Goal: Task Accomplishment & Management: Use online tool/utility

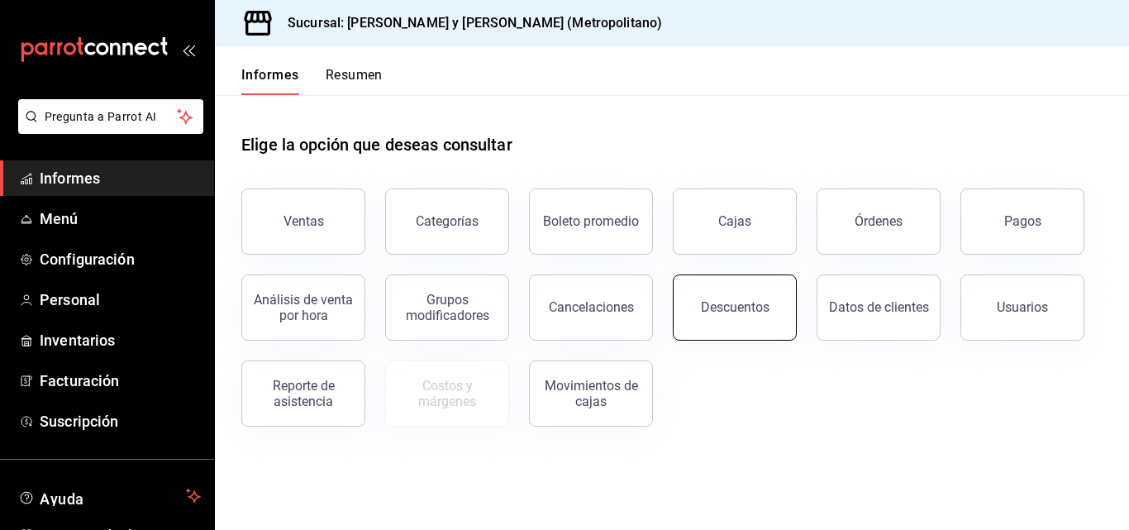
click at [745, 321] on button "Descuentos" at bounding box center [735, 307] width 124 height 66
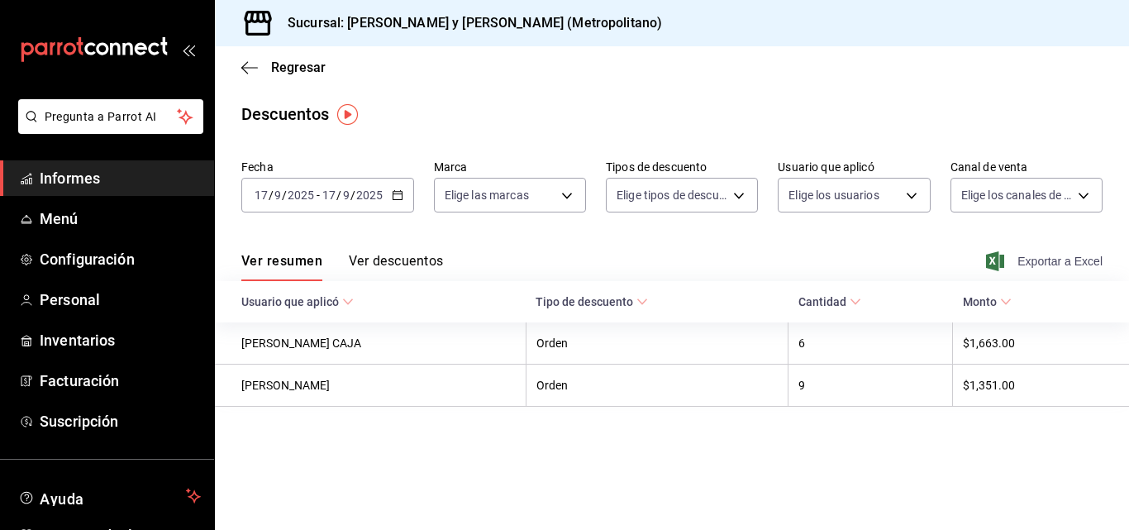
click at [1017, 265] on span "Exportar a Excel" at bounding box center [1045, 261] width 113 height 20
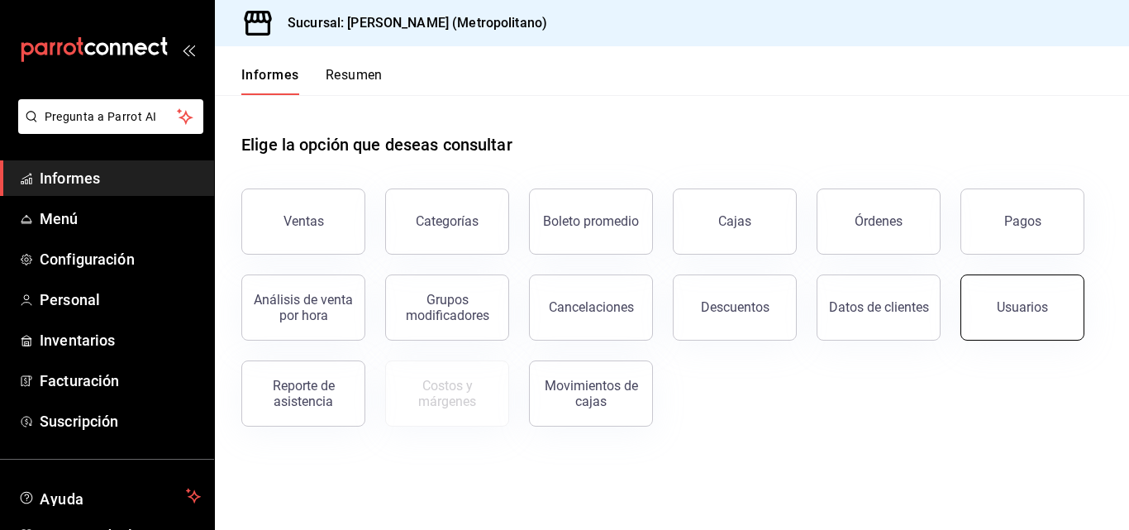
click at [1049, 321] on button "Usuarios" at bounding box center [1022, 307] width 124 height 66
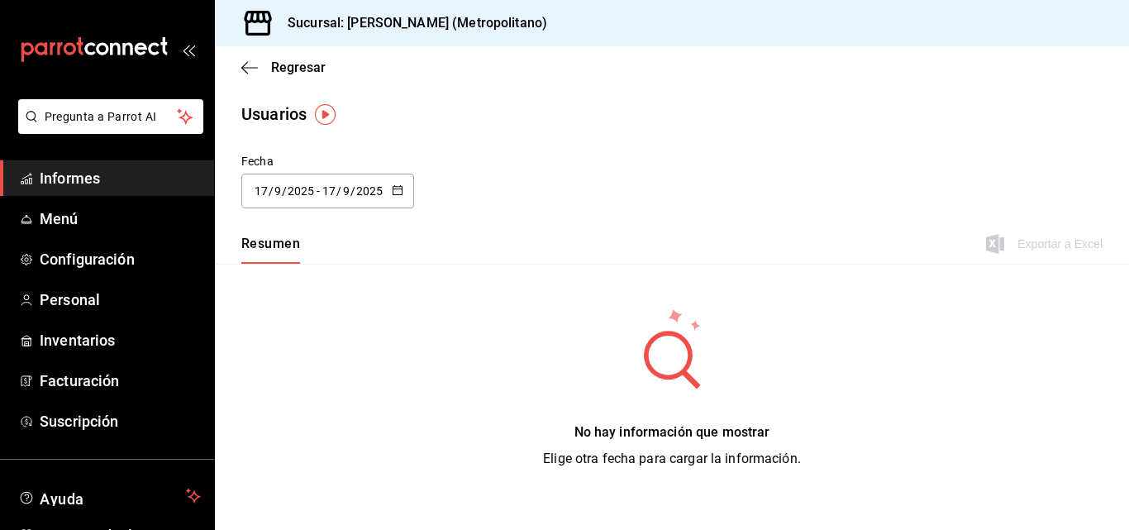
click at [404, 186] on div "[DATE] [DATE] - [DATE] [DATE]" at bounding box center [327, 191] width 173 height 35
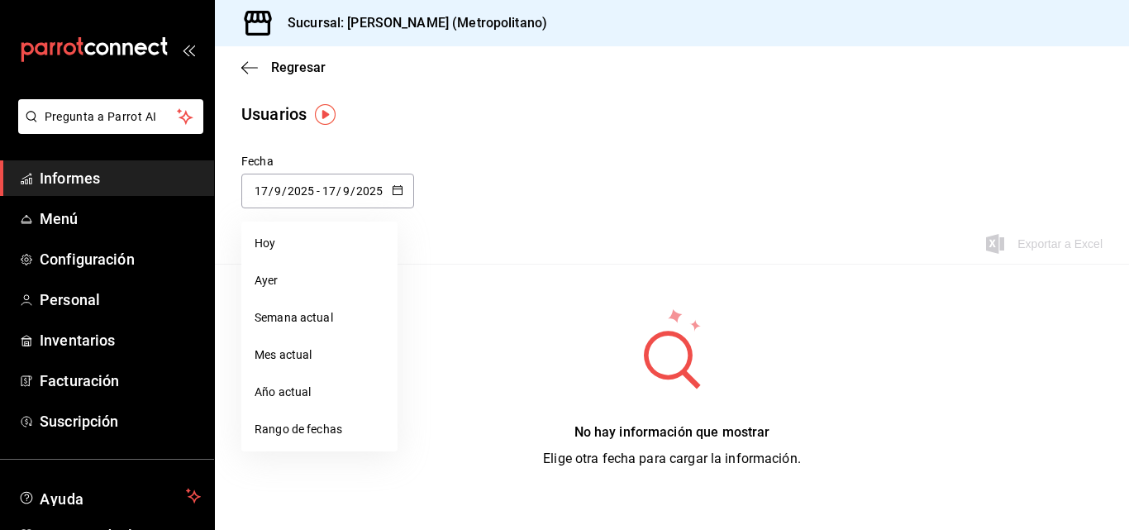
click at [502, 365] on div "No hay información que mostrar Elige otra fecha para cargar la información." at bounding box center [672, 388] width 914 height 248
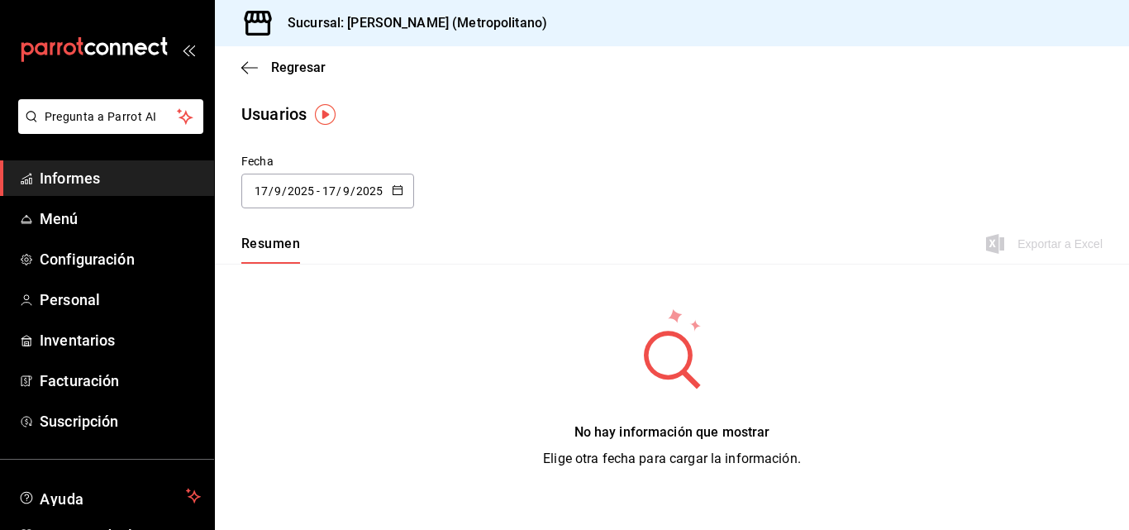
click at [158, 177] on span "Informes" at bounding box center [120, 178] width 161 height 22
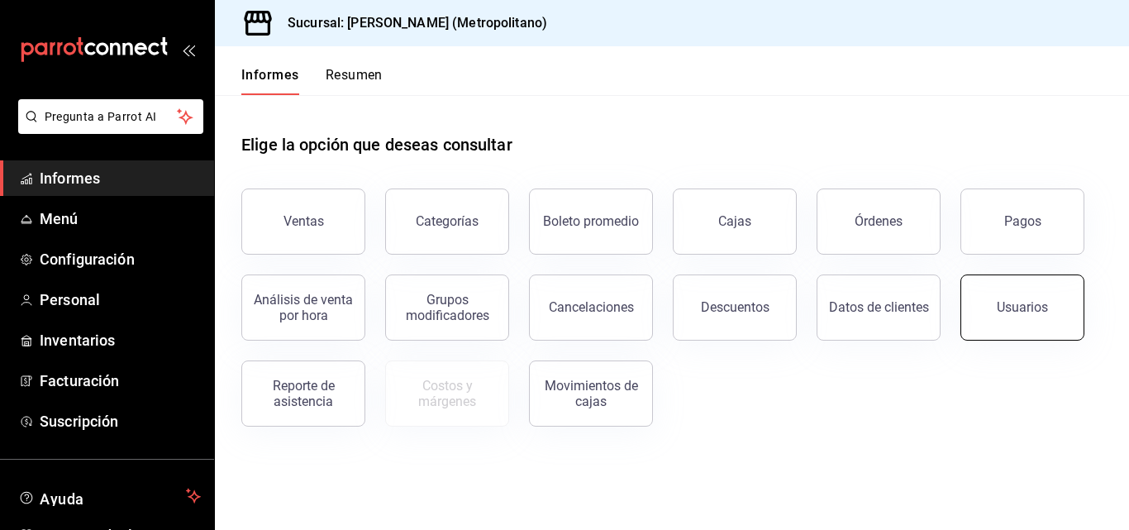
click at [1027, 313] on font "Usuarios" at bounding box center [1021, 307] width 51 height 16
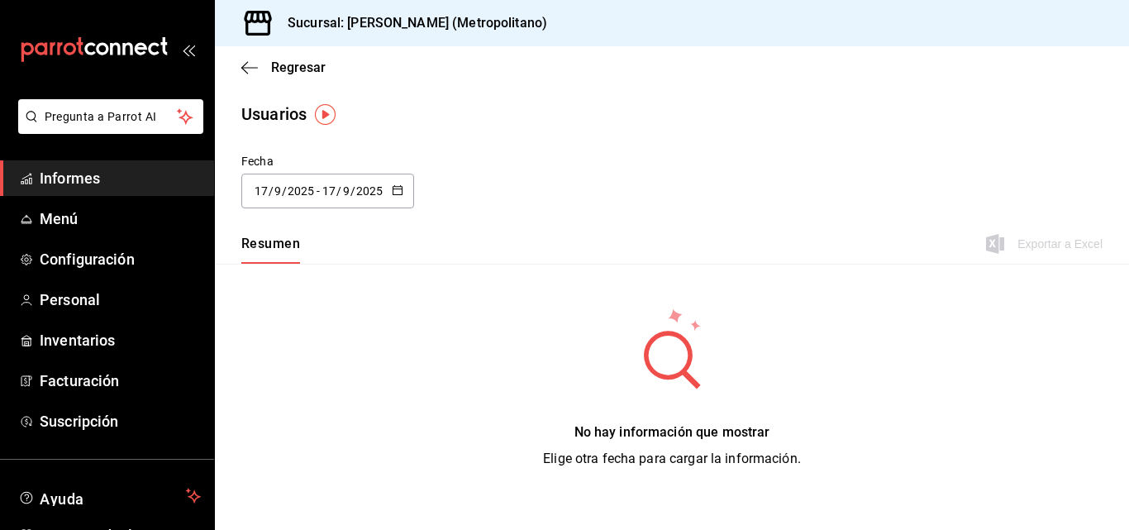
click at [398, 193] on icon "button" at bounding box center [398, 190] width 12 height 12
click at [328, 253] on li "Hoy" at bounding box center [319, 243] width 156 height 37
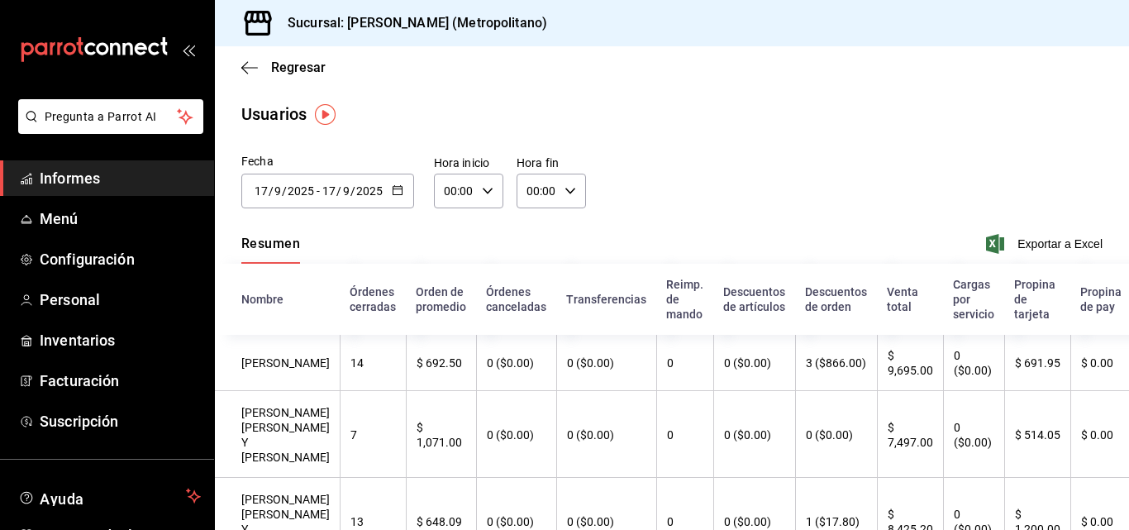
click at [399, 201] on div "2025-09-17 17 / 9 / 2025 - 2025-09-17 17 / 9 / 2025" at bounding box center [327, 191] width 173 height 35
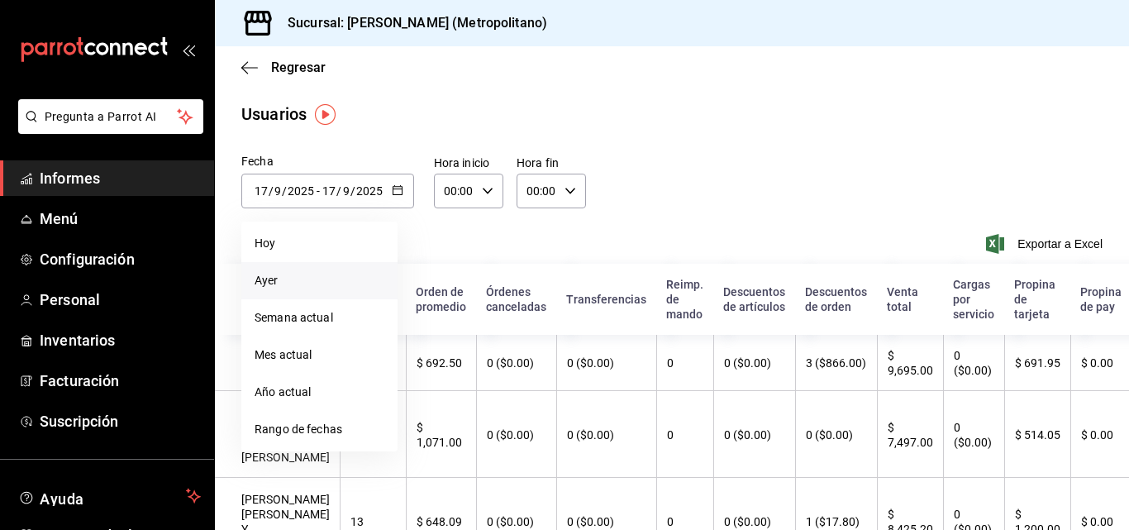
click at [326, 264] on li "Ayer" at bounding box center [319, 280] width 156 height 37
type input "2025-09-16"
type input "16"
type input "2025-09-16"
type input "16"
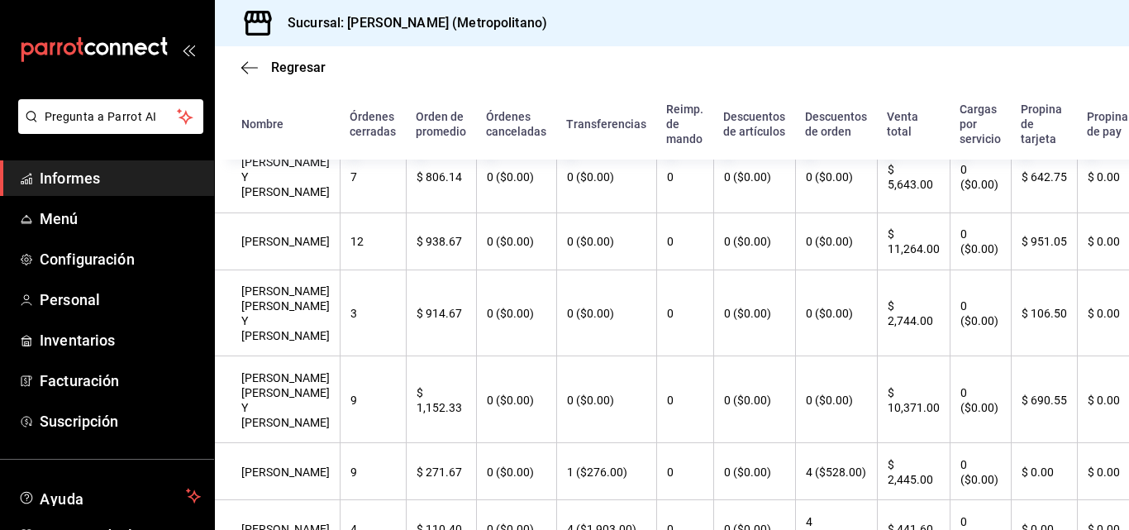
scroll to position [992, 0]
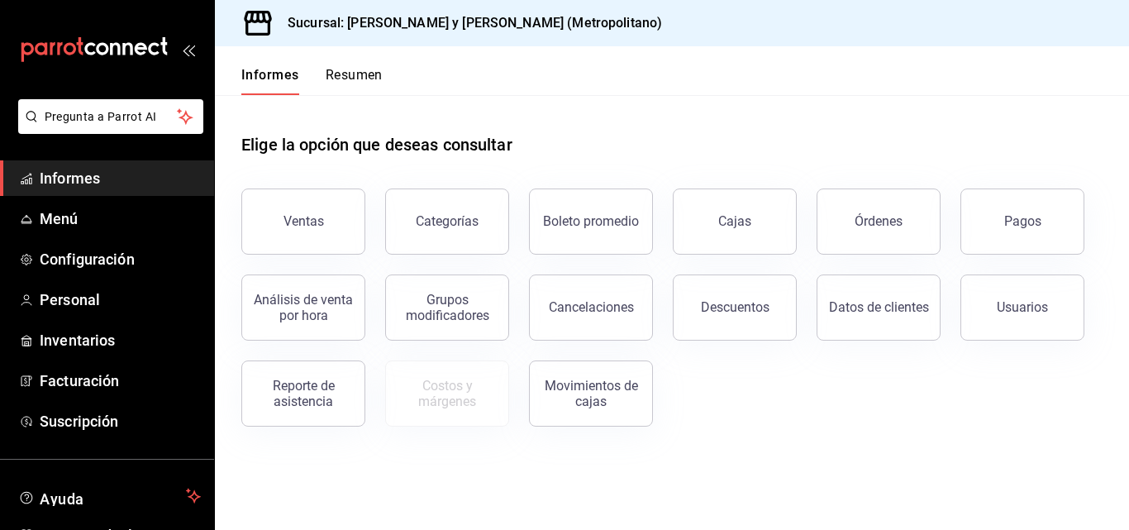
drag, startPoint x: 867, startPoint y: 208, endPoint x: 840, endPoint y: 232, distance: 36.3
click at [840, 232] on button "Órdenes" at bounding box center [878, 221] width 124 height 66
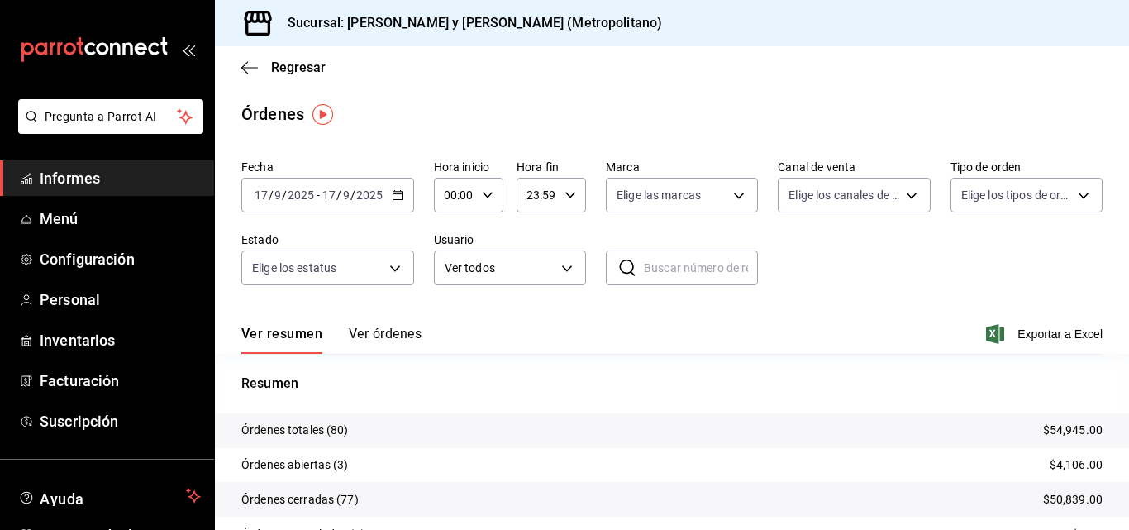
click at [484, 193] on icon "button" at bounding box center [488, 195] width 12 height 12
click at [454, 318] on font "04" at bounding box center [451, 313] width 13 height 13
type input "04:00"
click at [883, 308] on div at bounding box center [564, 265] width 1129 height 530
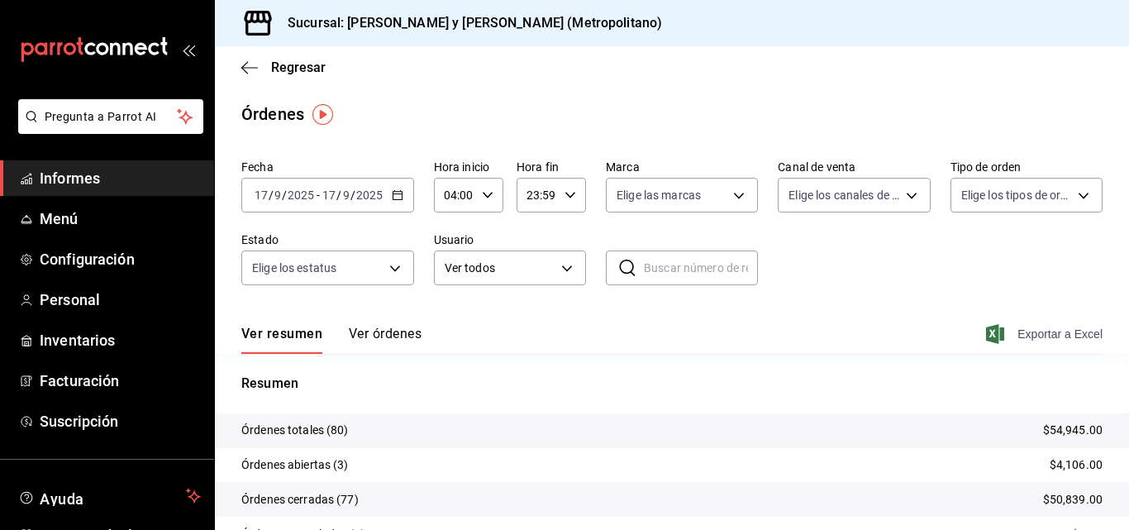
click at [1037, 335] on font "Exportar a Excel" at bounding box center [1059, 333] width 85 height 13
